Goal: Use online tool/utility

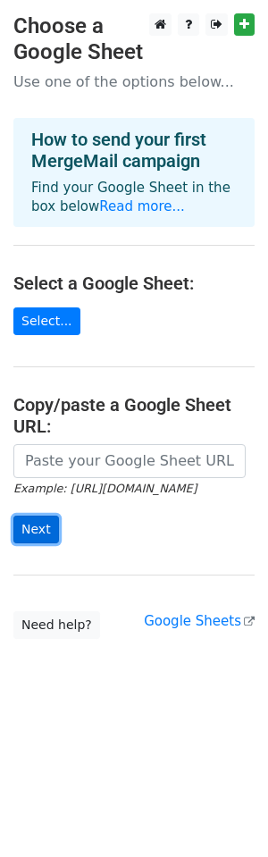
click at [49, 531] on input "Next" at bounding box center [36, 530] width 46 height 28
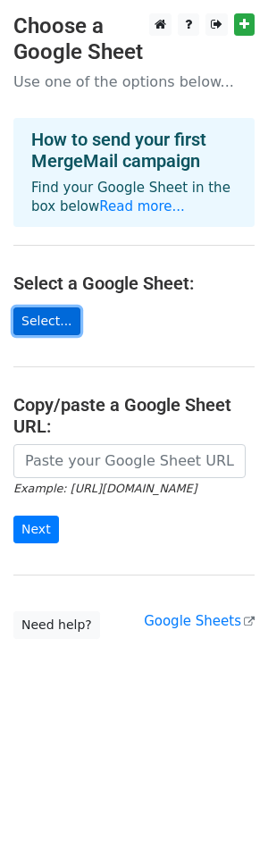
click at [51, 323] on link "Select..." at bounding box center [46, 322] width 67 height 28
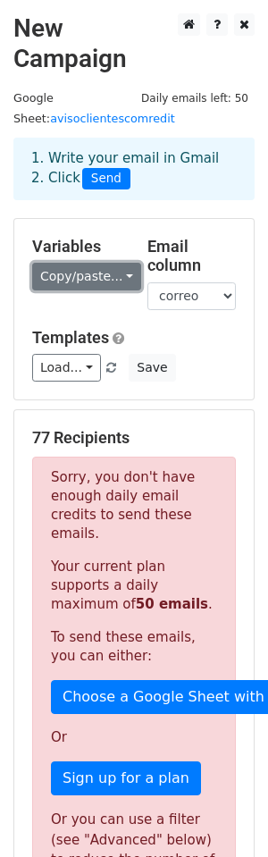
click at [75, 275] on link "Copy/paste..." at bounding box center [86, 277] width 109 height 28
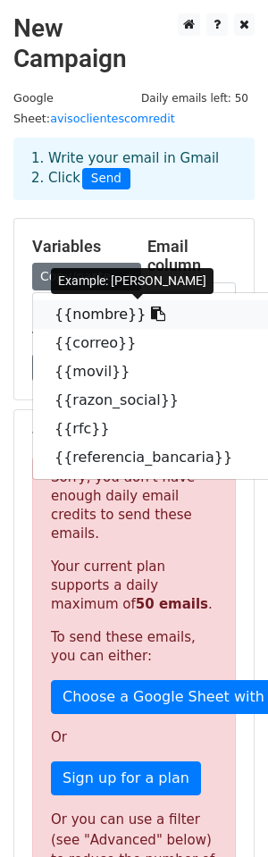
click at [84, 327] on link "{{nombre}}" at bounding box center [153, 314] width 240 height 29
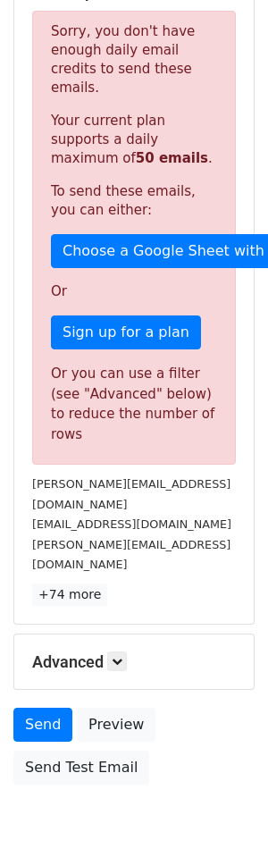
scroll to position [446, 0]
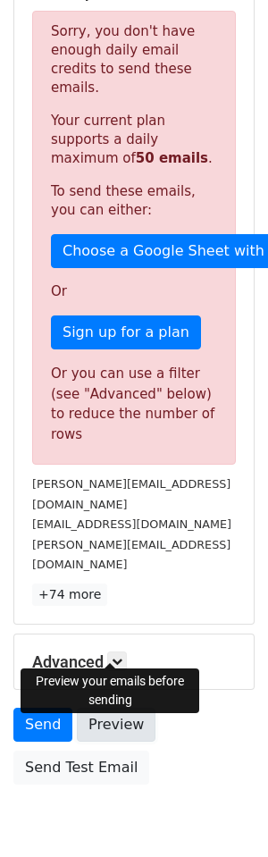
click at [117, 708] on link "Preview" at bounding box center [116, 725] width 79 height 34
